Goal: Information Seeking & Learning: Learn about a topic

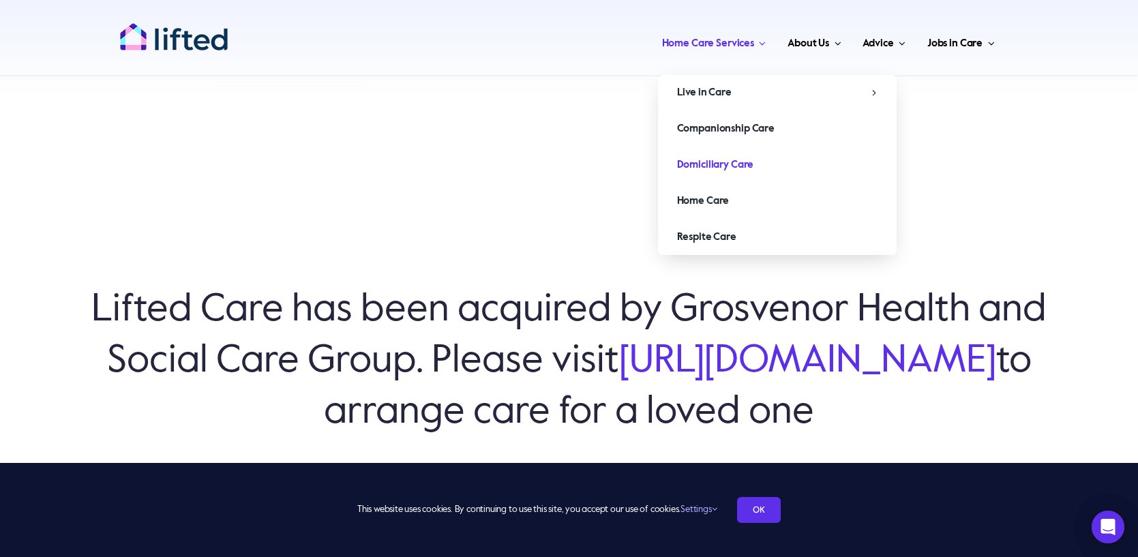
click at [721, 160] on span "Domiciliary Care" at bounding box center [715, 165] width 77 height 22
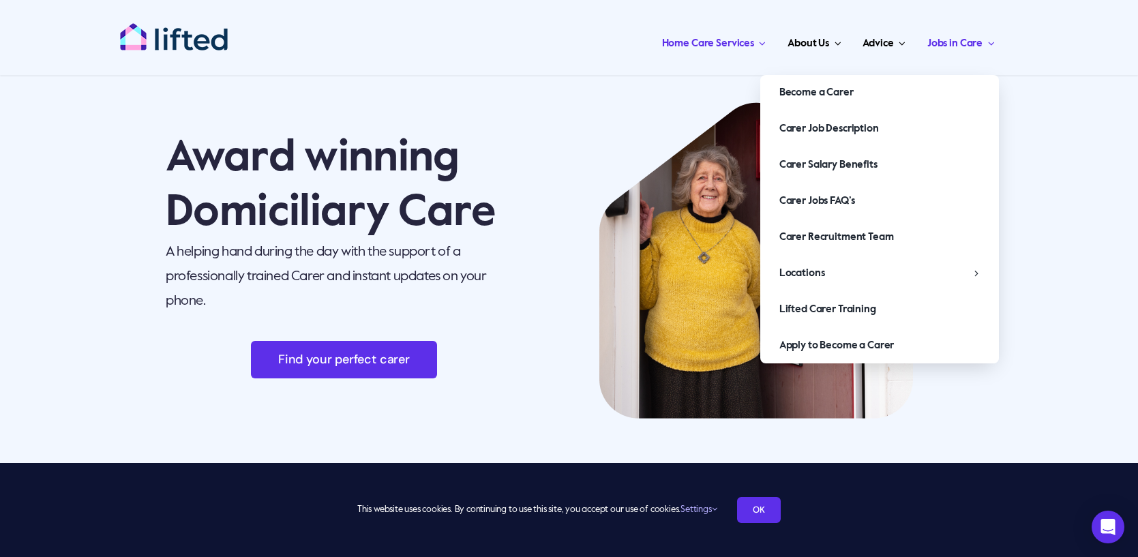
click at [945, 40] on span "Jobs in Care" at bounding box center [954, 44] width 55 height 22
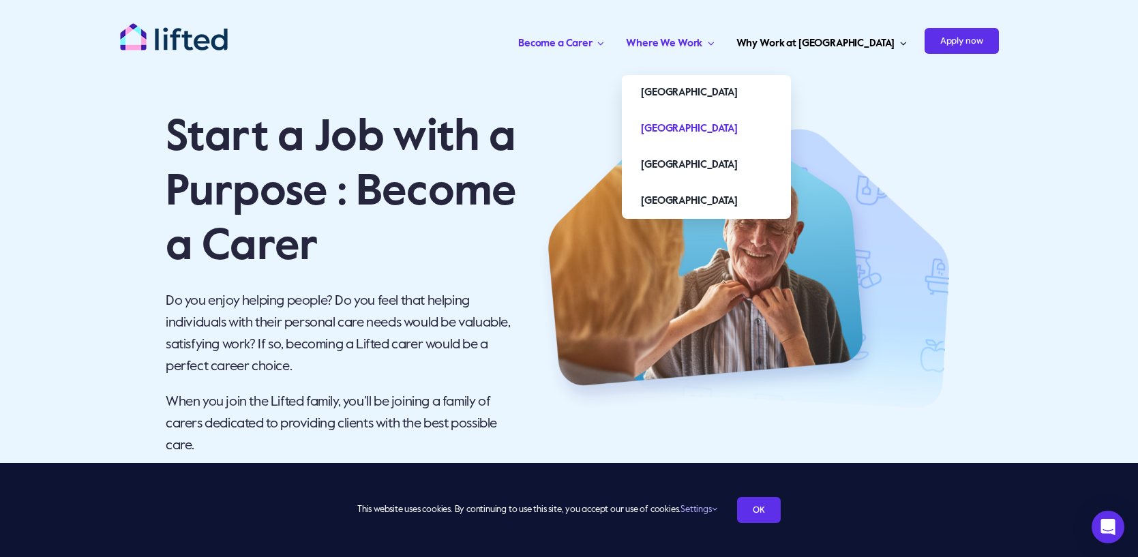
click at [728, 127] on span "[GEOGRAPHIC_DATA]" at bounding box center [689, 129] width 96 height 22
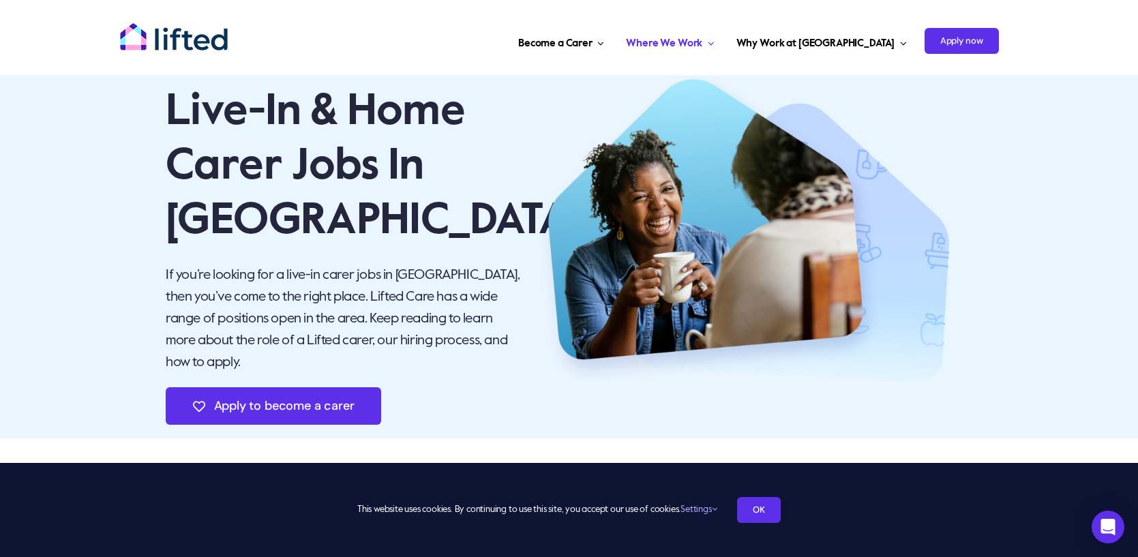
scroll to position [27, 0]
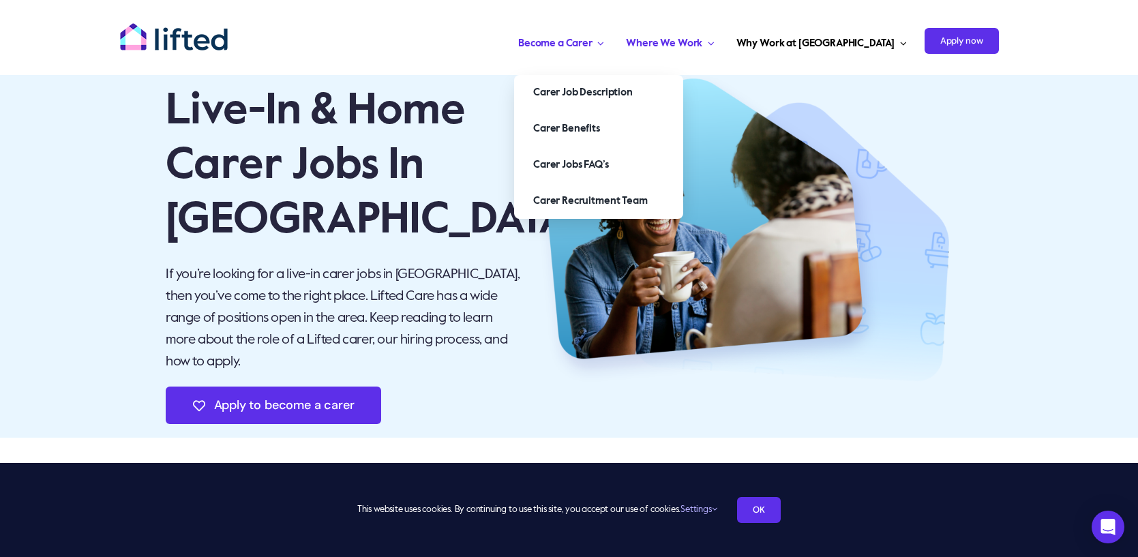
click at [592, 47] on span "Become a Carer" at bounding box center [555, 44] width 74 height 22
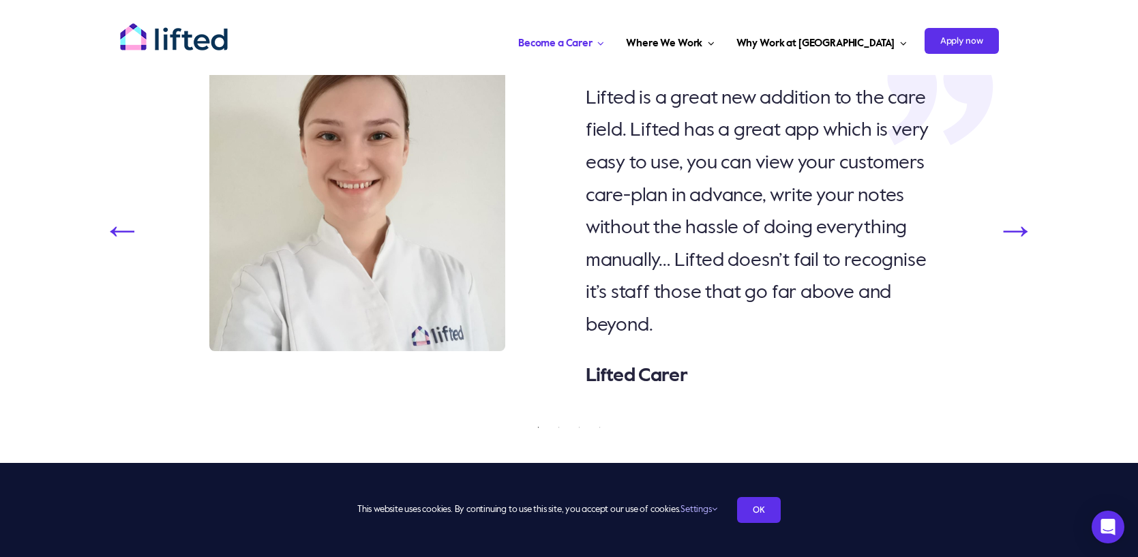
scroll to position [3354, 0]
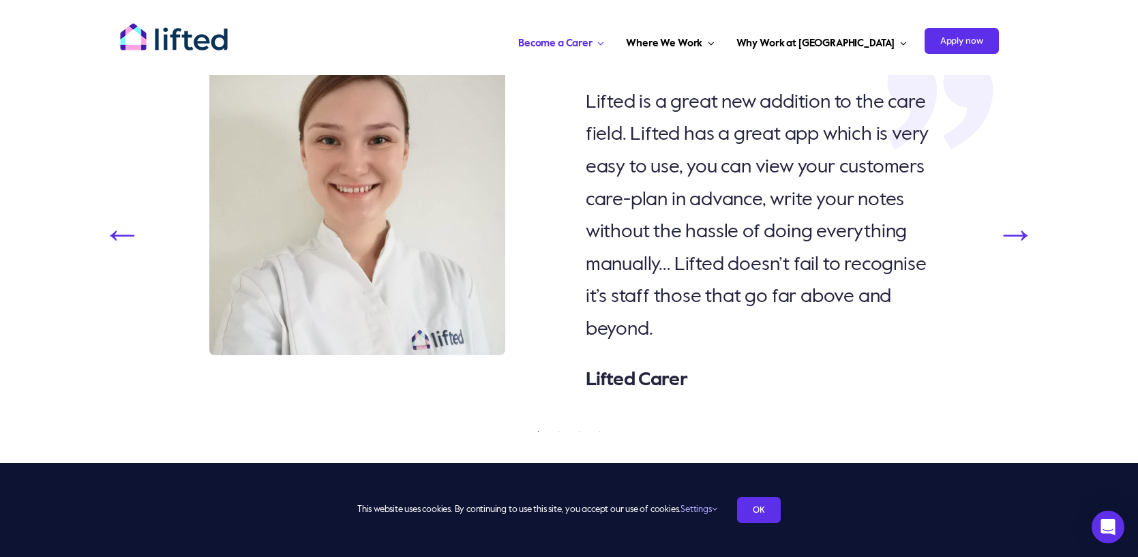
click at [1016, 234] on button "Next" at bounding box center [1015, 234] width 41 height 0
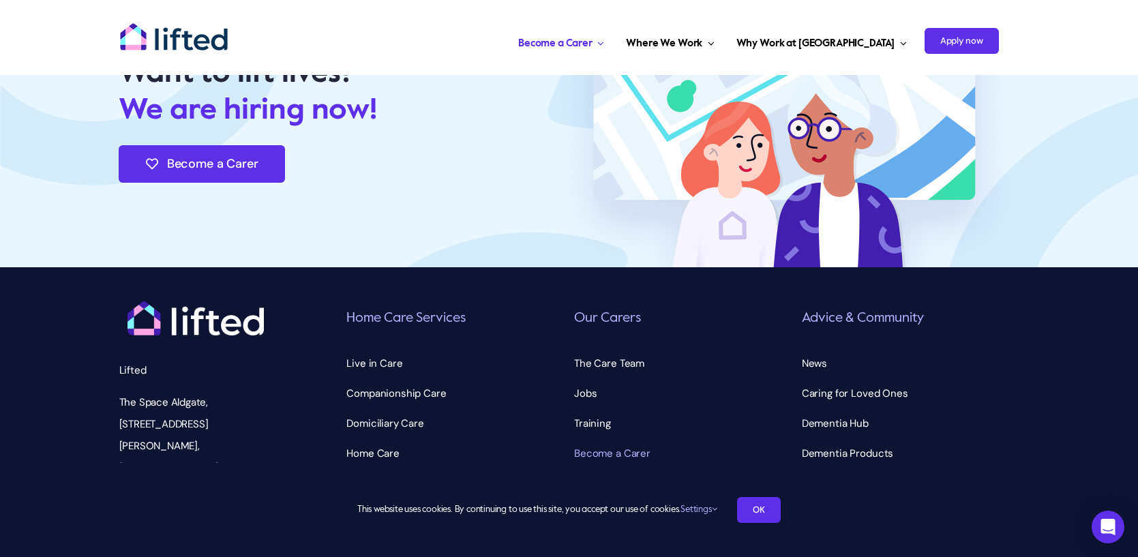
scroll to position [5870, 0]
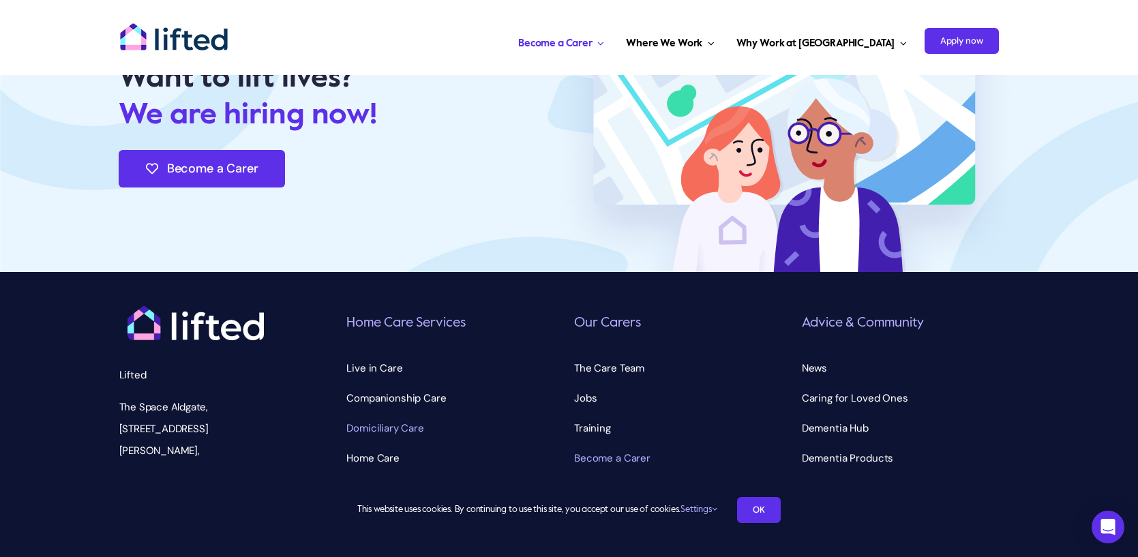
click at [374, 417] on span "Domiciliary Care" at bounding box center [385, 428] width 78 height 22
